Goal: Information Seeking & Learning: Learn about a topic

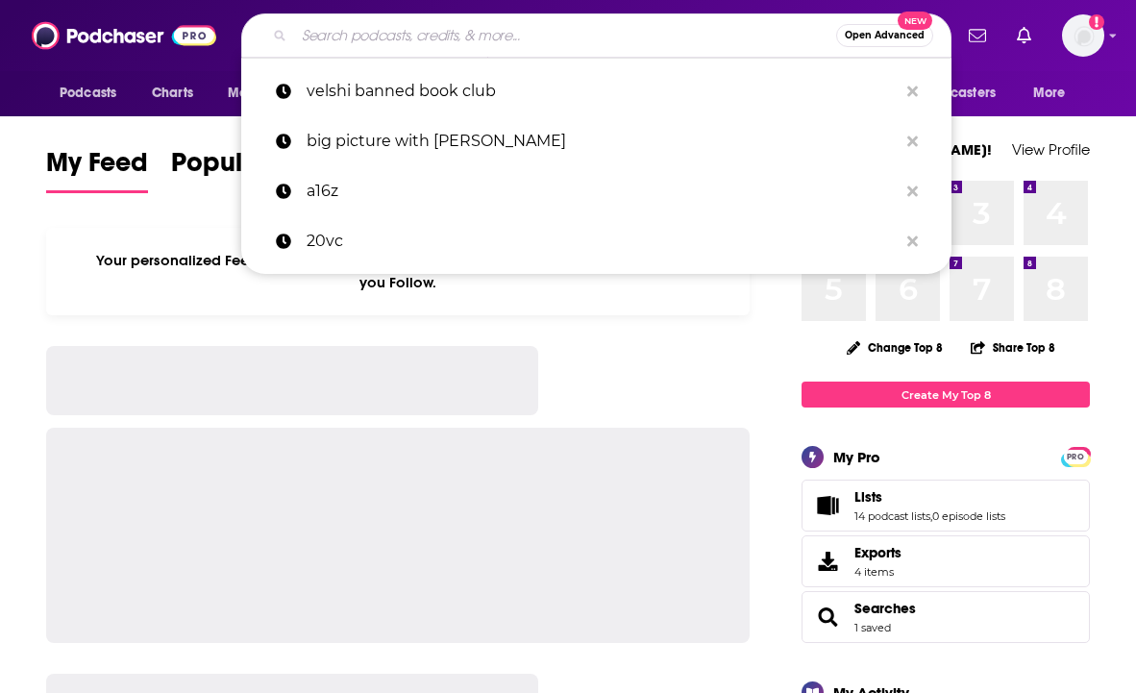
click at [636, 27] on input "Search podcasts, credits, & more..." at bounding box center [565, 35] width 542 height 31
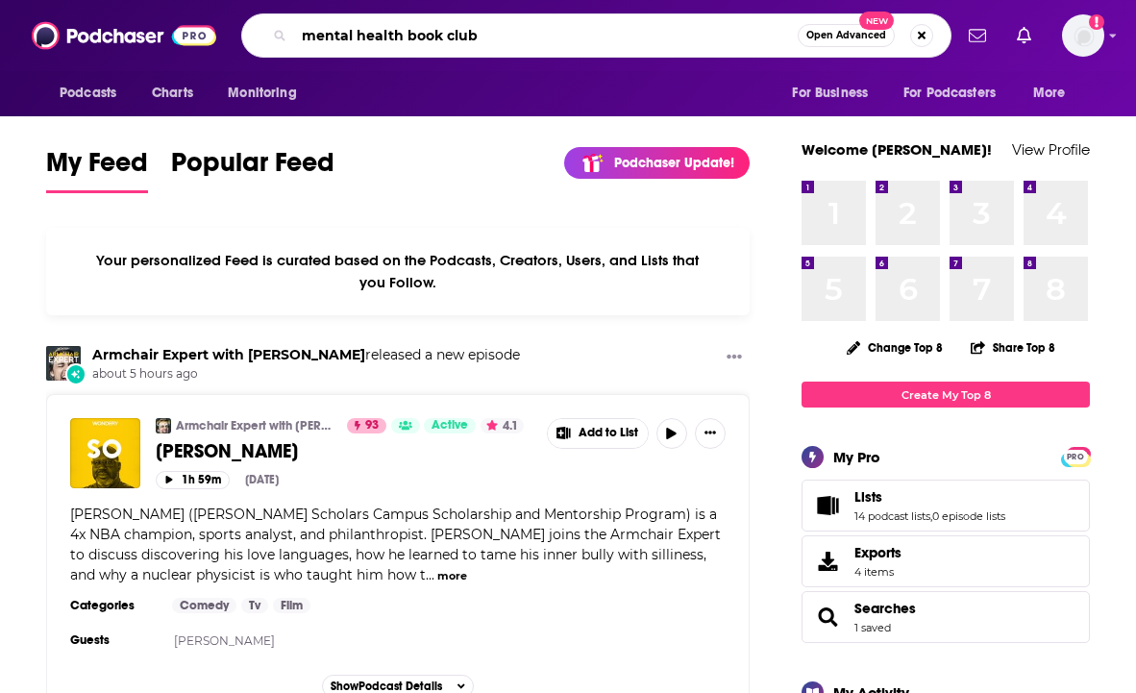
type input "mental health book club"
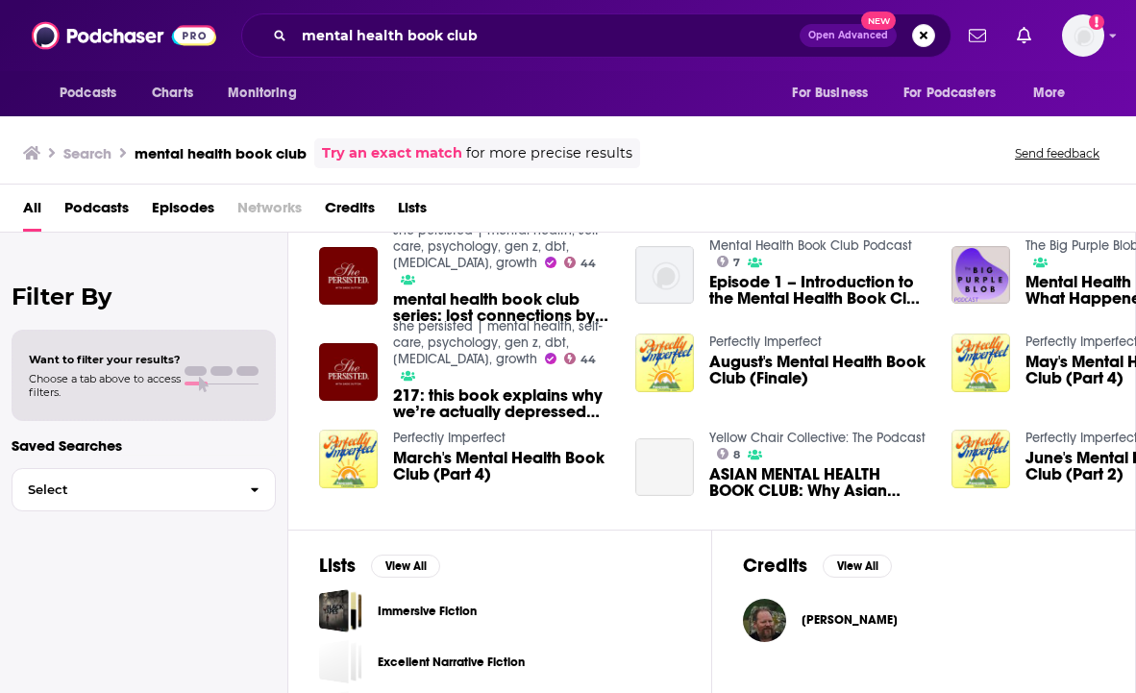
scroll to position [324, 0]
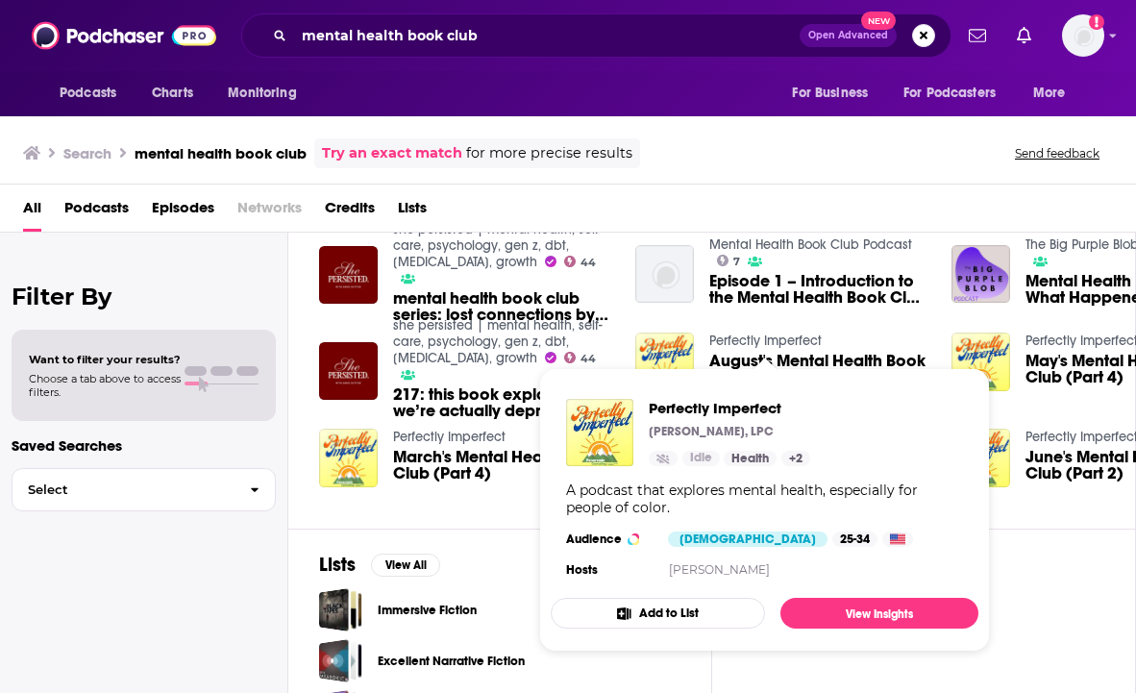
click at [778, 337] on link "Perfectly Imperfect" at bounding box center [765, 340] width 112 height 16
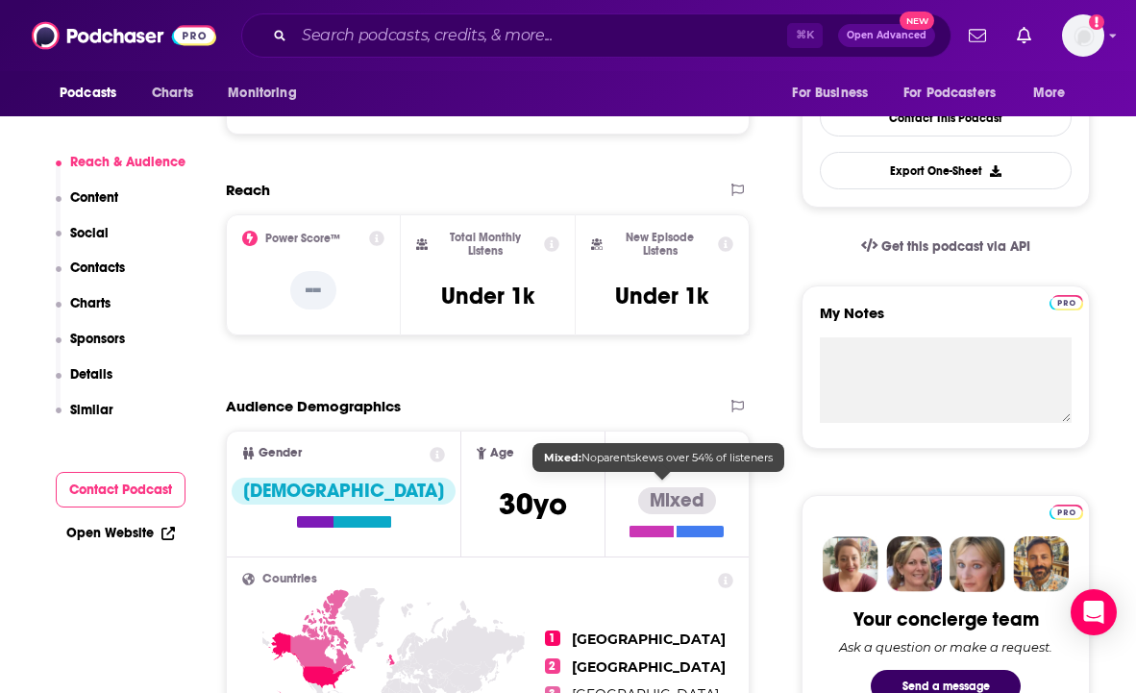
scroll to position [499, 0]
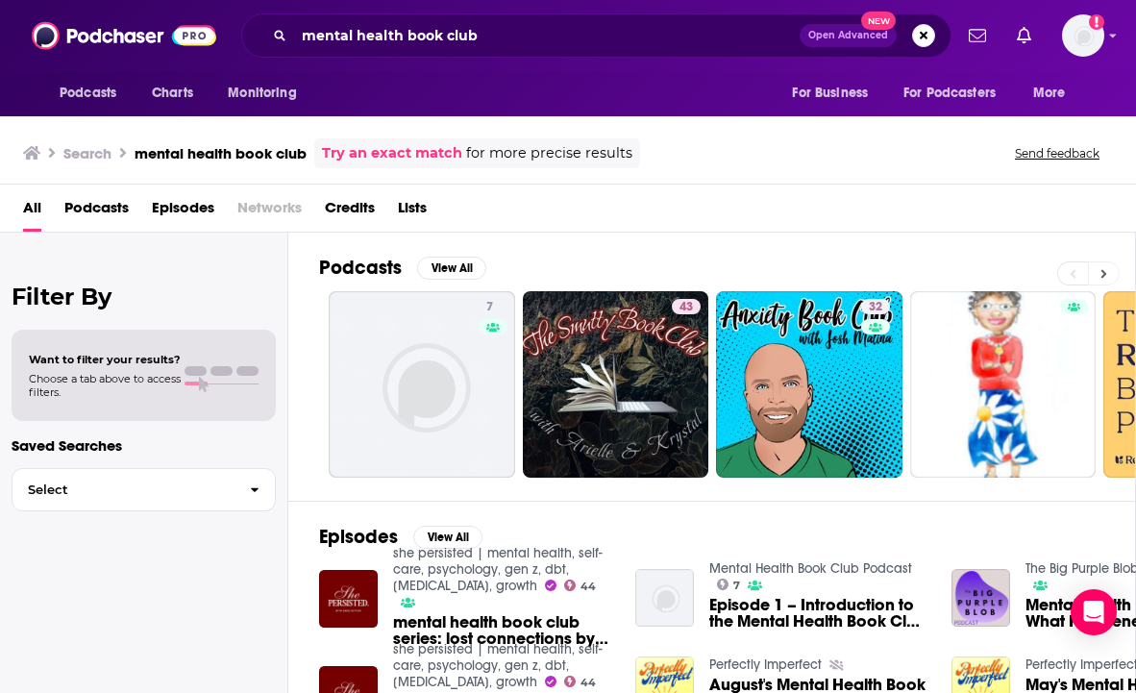
click at [1107, 269] on button at bounding box center [1104, 273] width 32 height 24
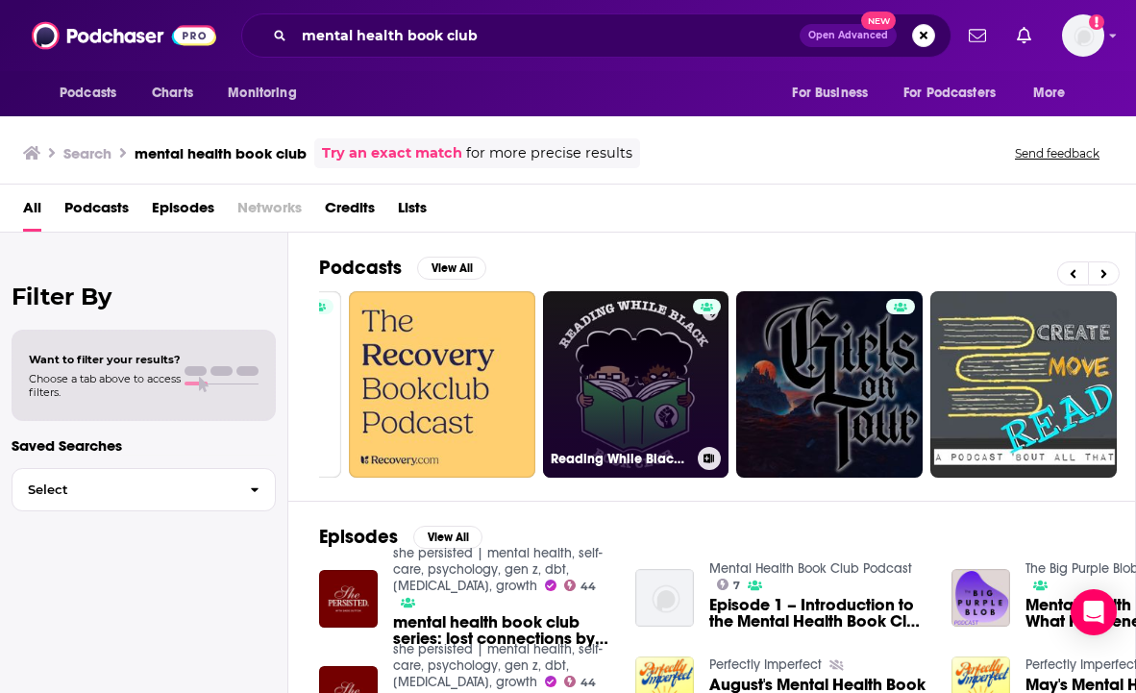
scroll to position [0, 737]
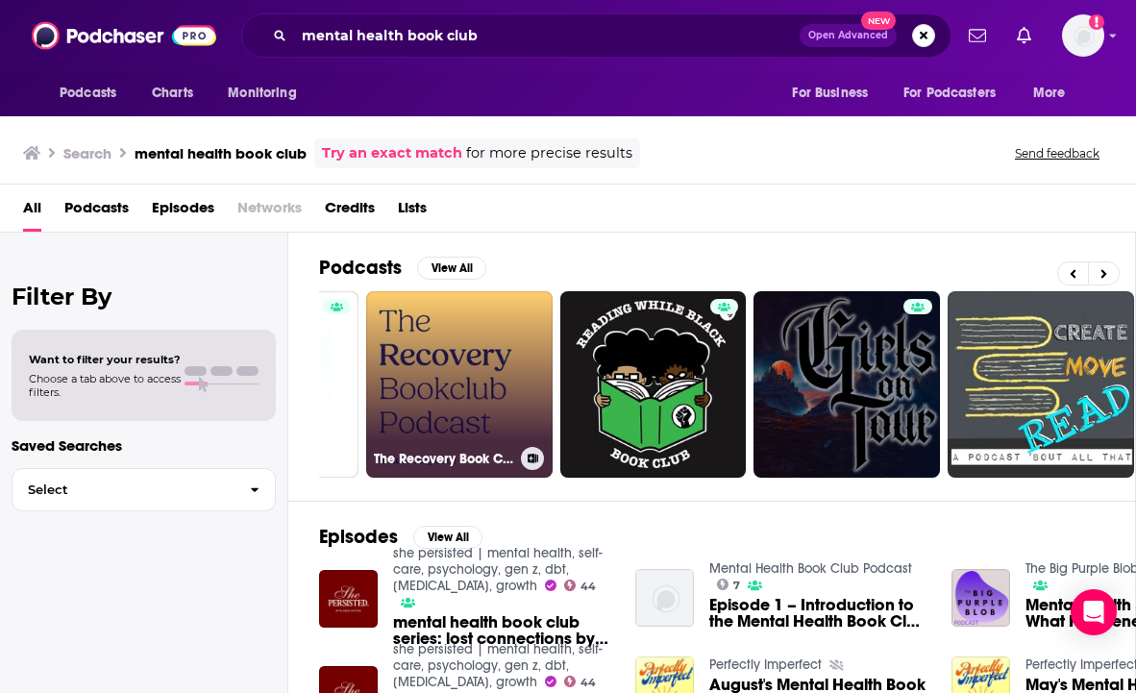
click at [467, 411] on link "The Recovery Book Club Podcast" at bounding box center [459, 384] width 186 height 186
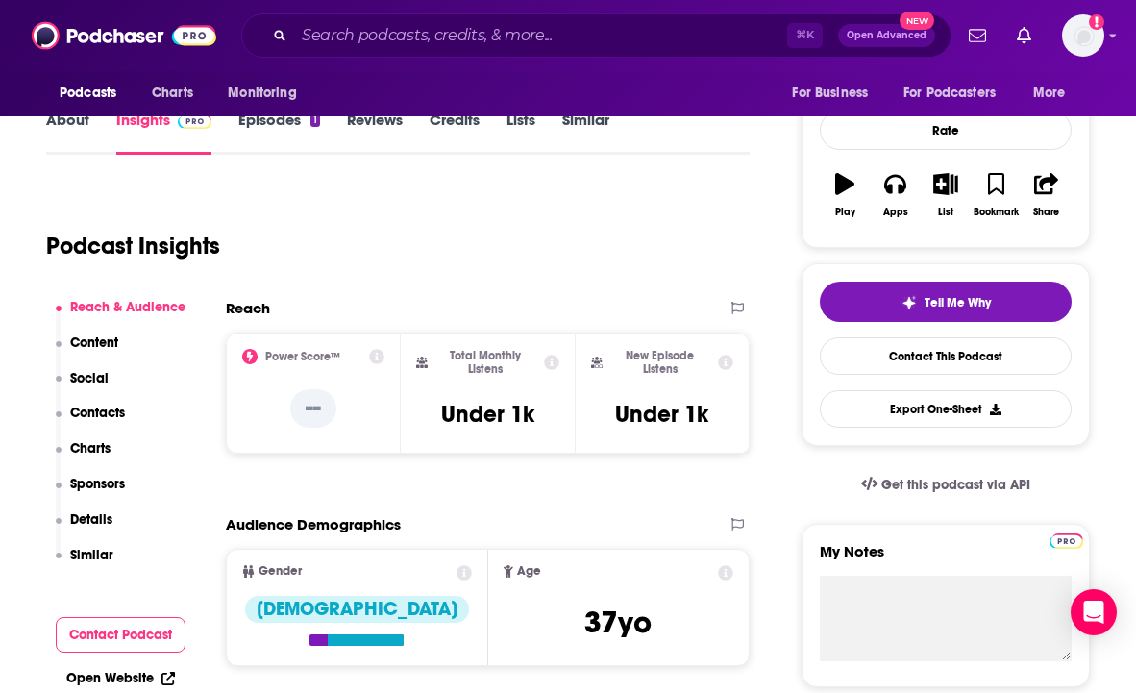
scroll to position [258, 0]
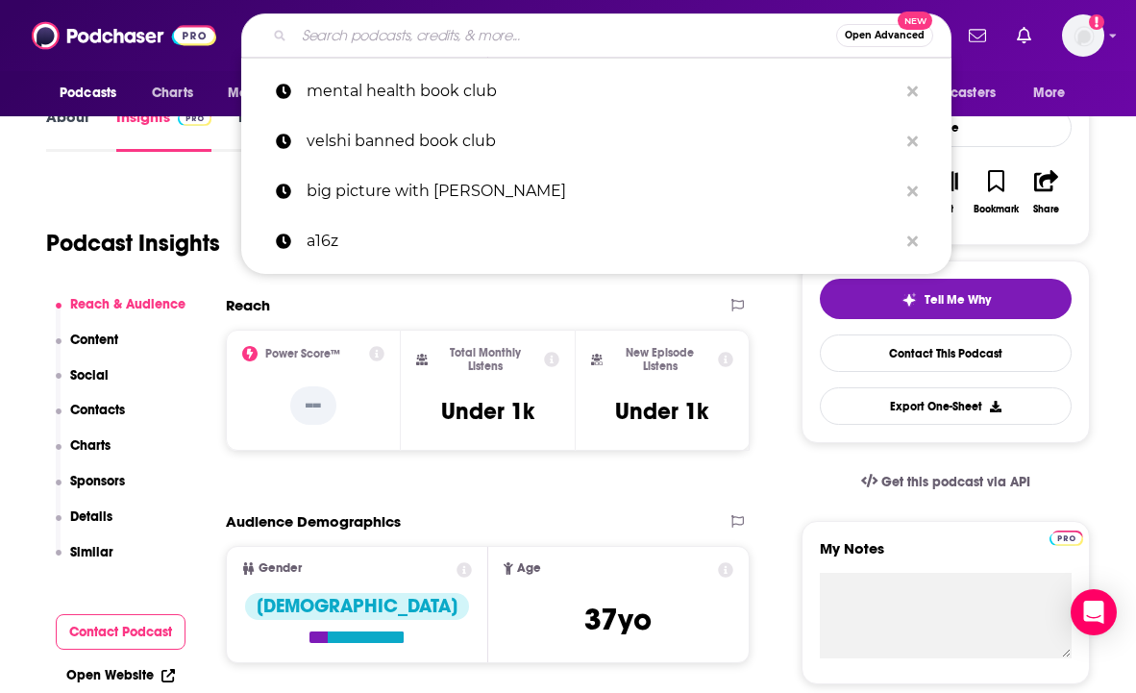
click at [538, 35] on input "Search podcasts, credits, & more..." at bounding box center [565, 35] width 542 height 31
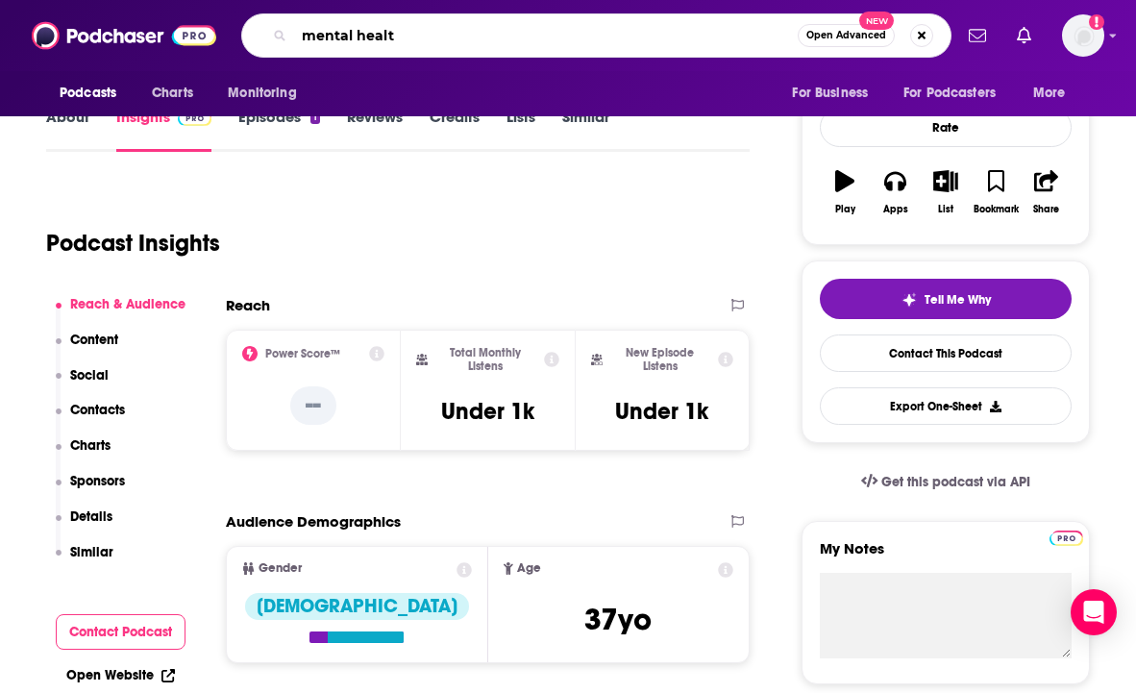
type input "mental health"
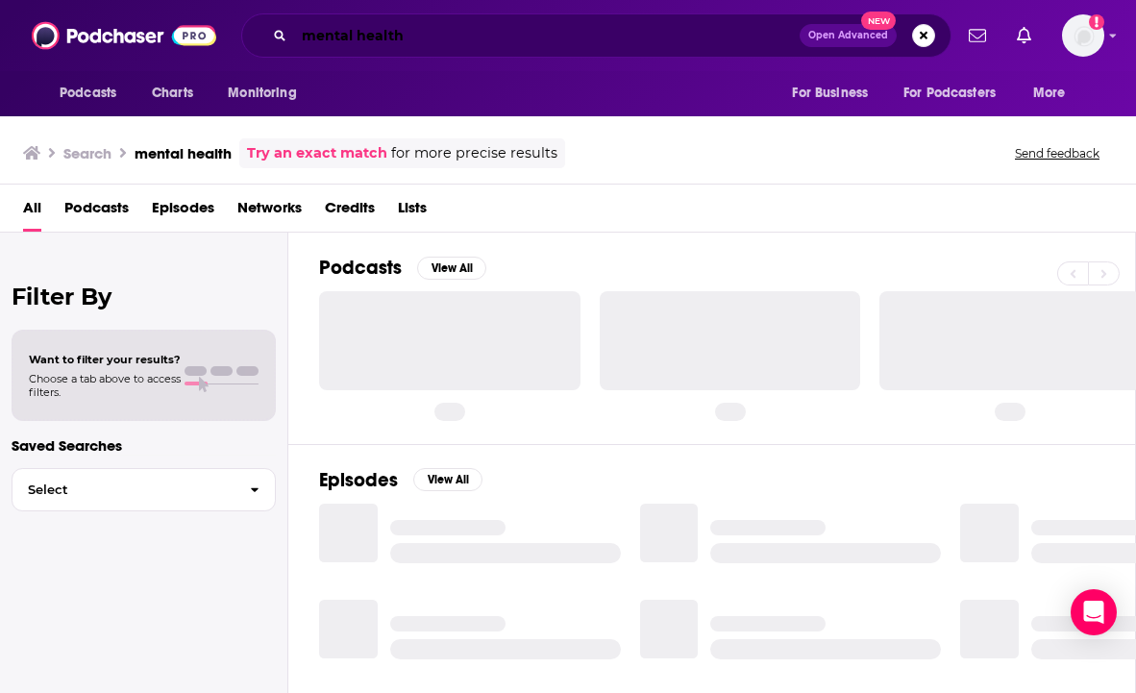
click at [302, 36] on input "mental health" at bounding box center [546, 35] width 505 height 31
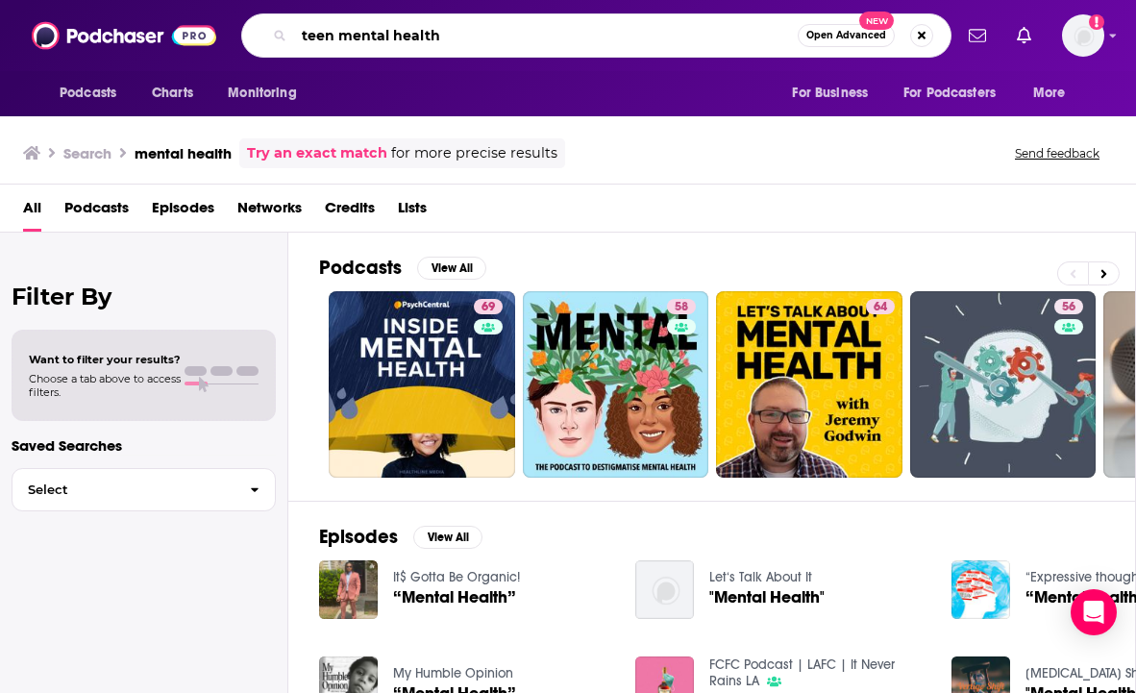
type input "teen mental health"
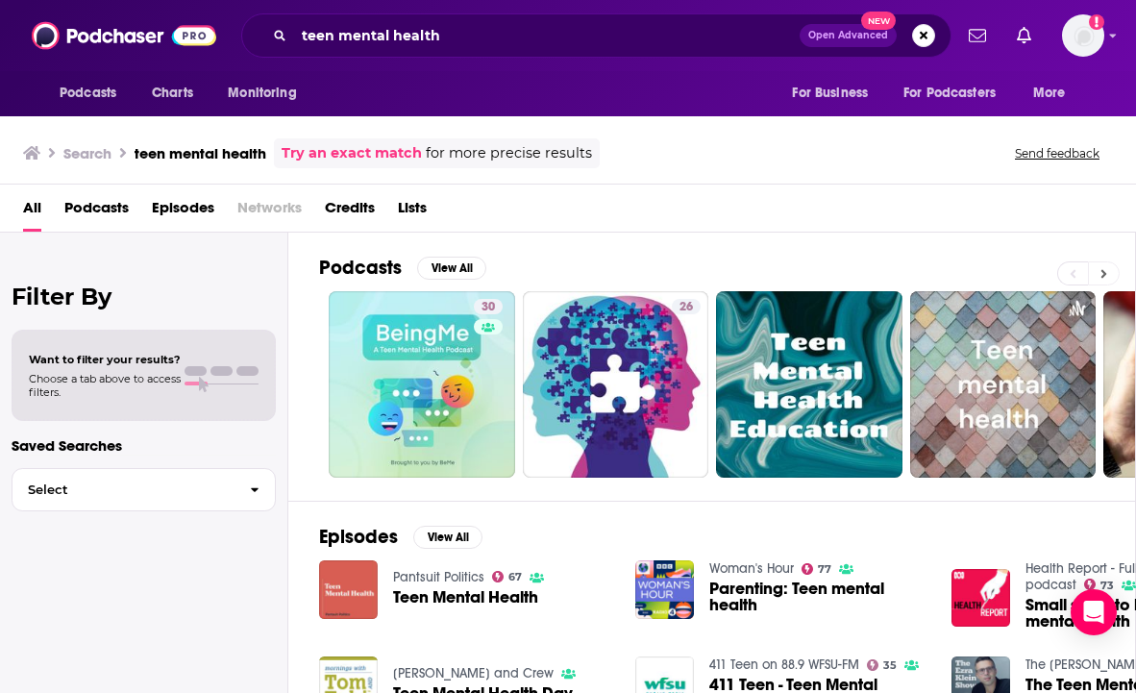
click at [1111, 267] on button at bounding box center [1104, 273] width 32 height 24
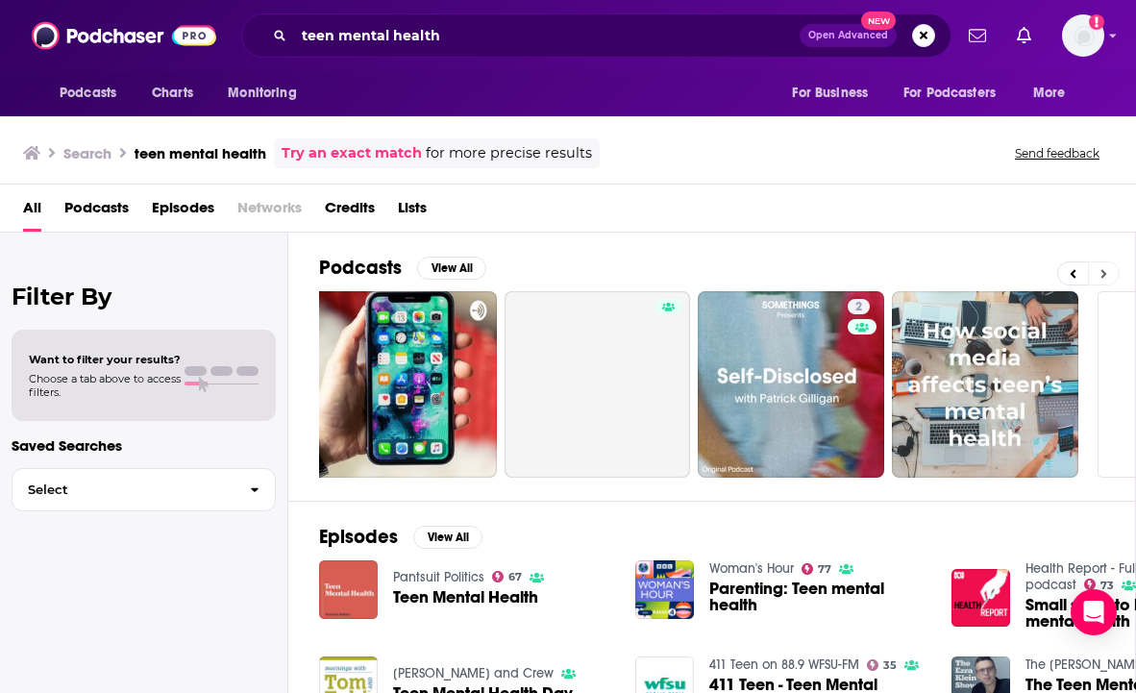
scroll to position [0, 816]
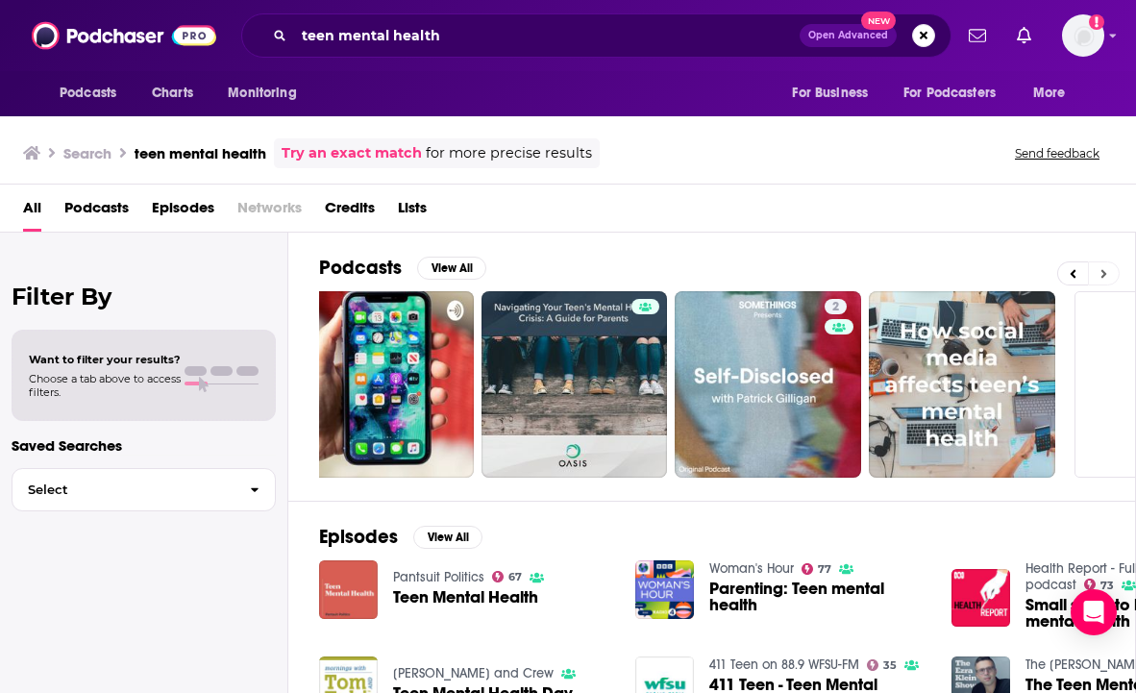
click at [1111, 268] on button at bounding box center [1104, 273] width 32 height 24
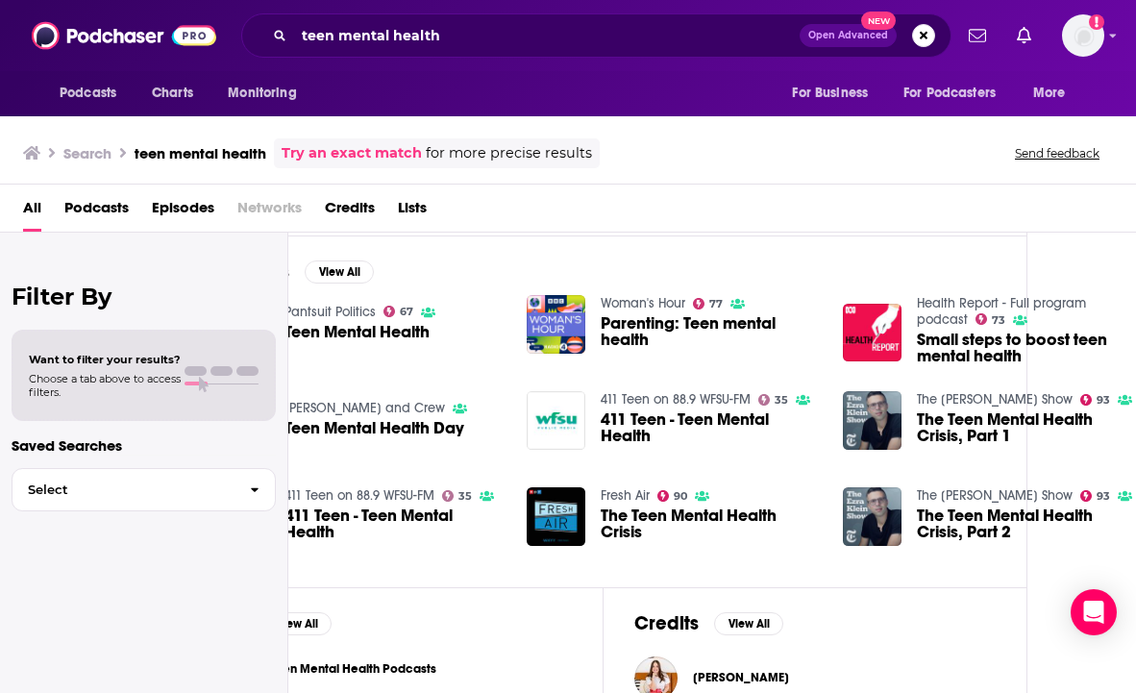
scroll to position [283, 109]
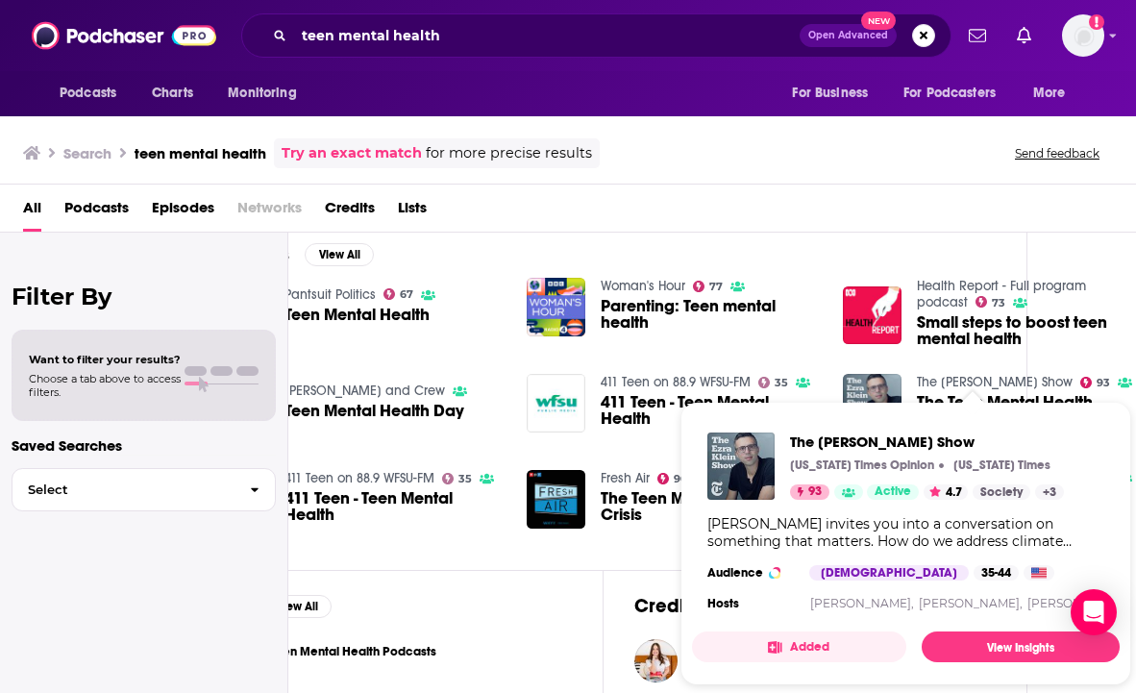
click at [991, 380] on link "The [PERSON_NAME] Show" at bounding box center [995, 382] width 156 height 16
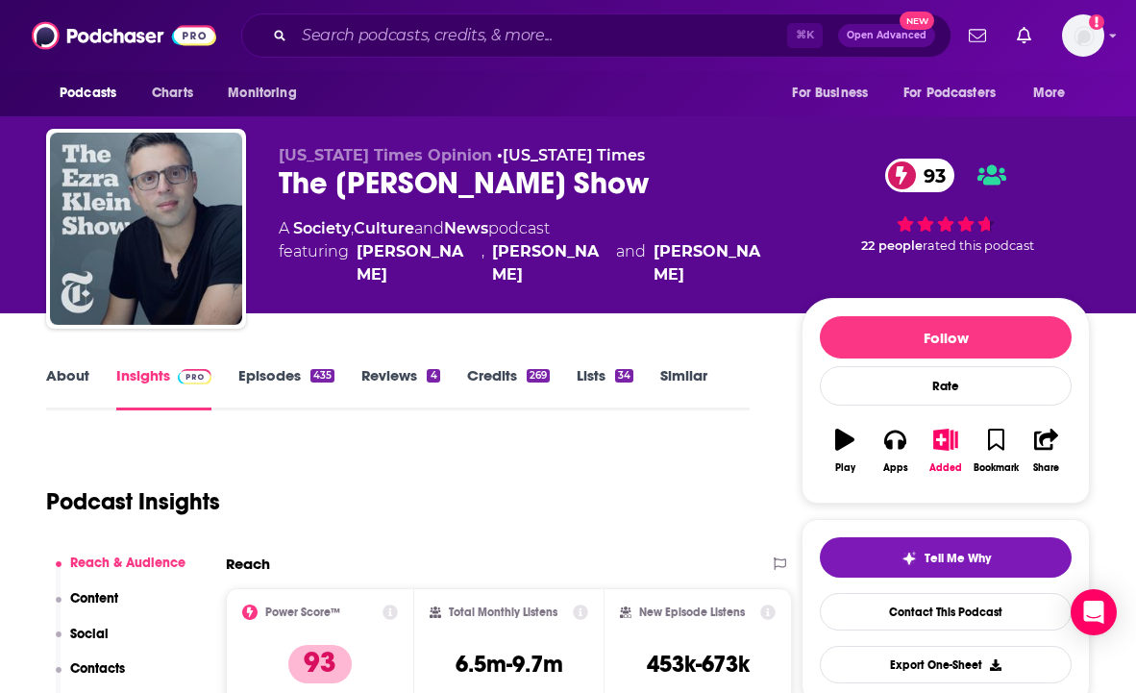
click at [287, 374] on link "Episodes 435" at bounding box center [286, 388] width 96 height 44
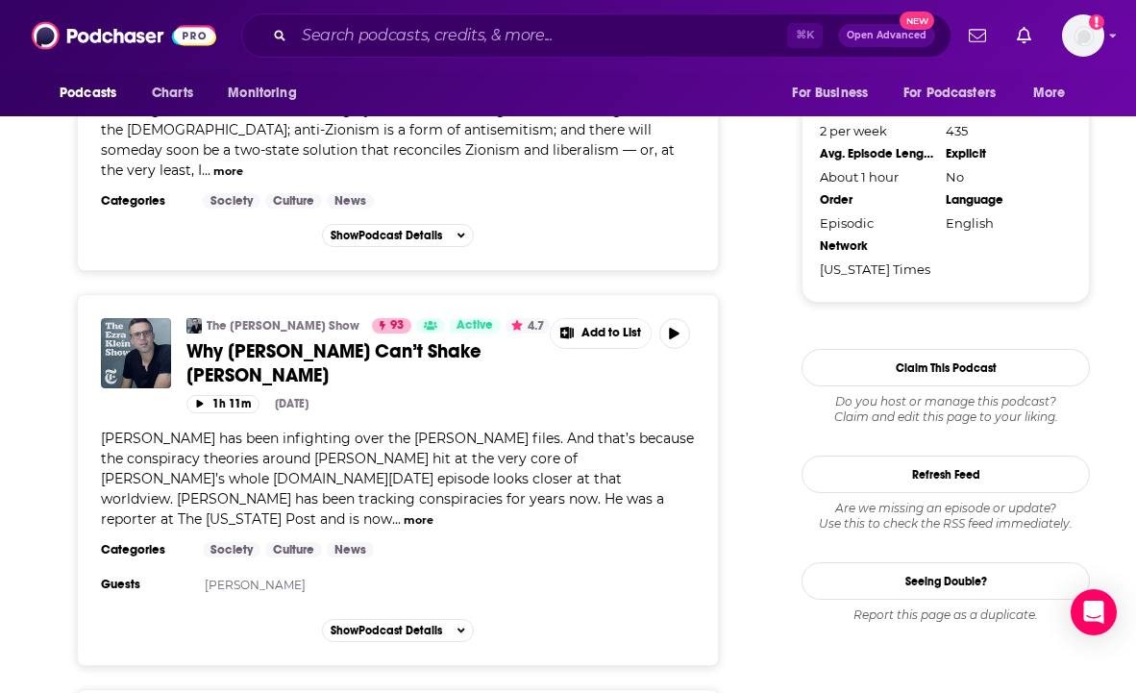
scroll to position [2153, 0]
